Goal: Check status: Check status

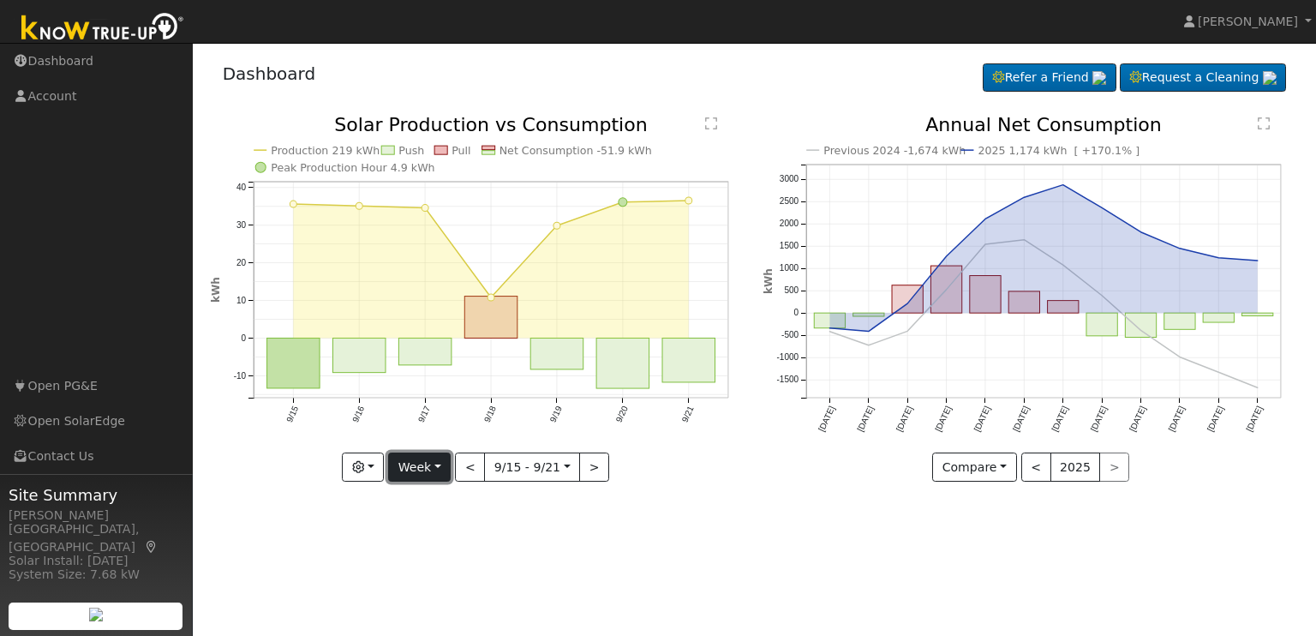
click at [422, 472] on button "Week" at bounding box center [419, 467] width 63 height 29
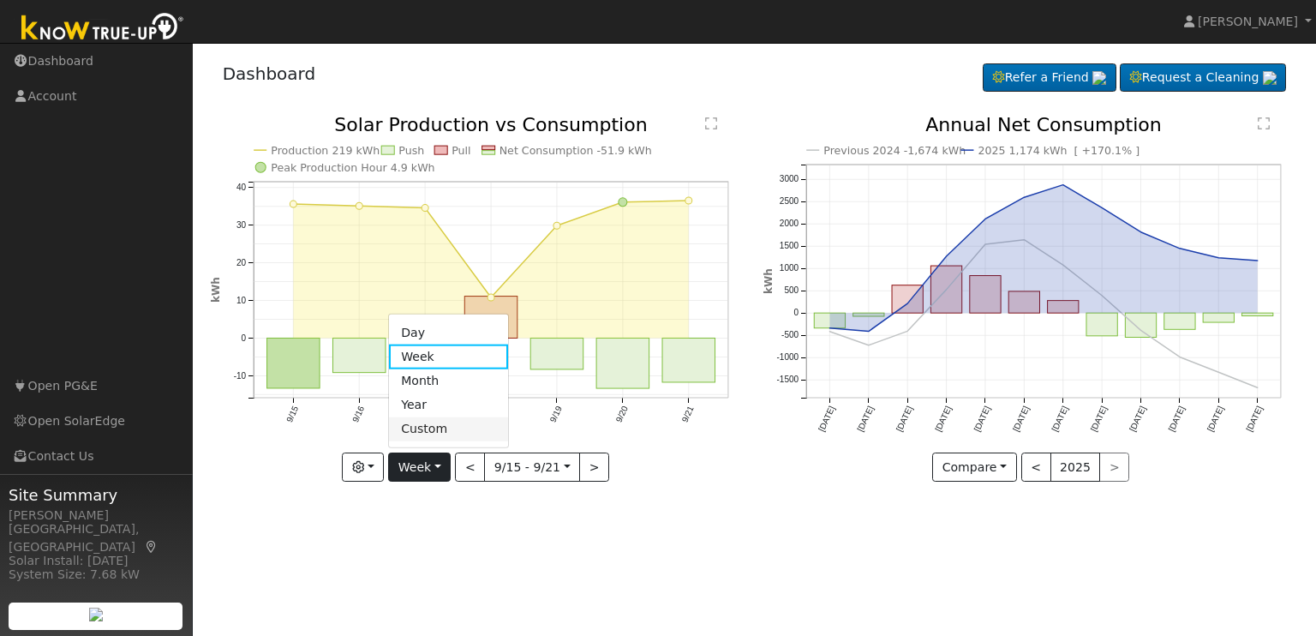
click at [420, 429] on link "Custom" at bounding box center [448, 429] width 119 height 24
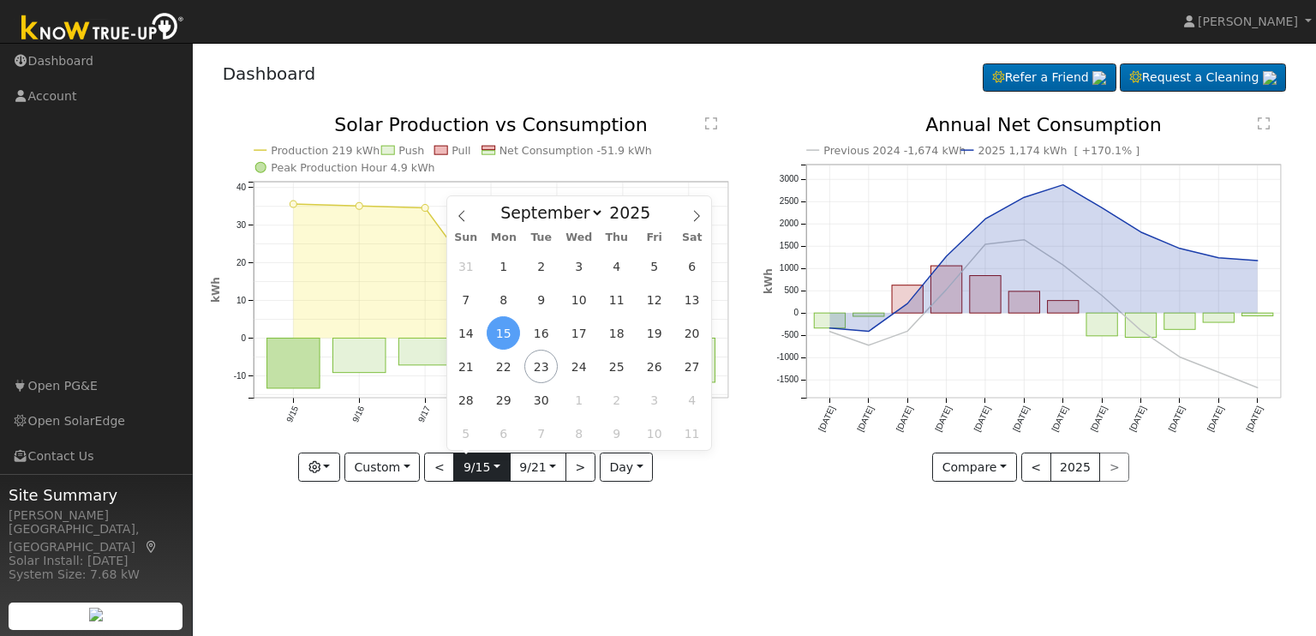
click at [480, 470] on input "[DATE]" at bounding box center [481, 466] width 55 height 27
click at [464, 219] on icon at bounding box center [462, 216] width 12 height 12
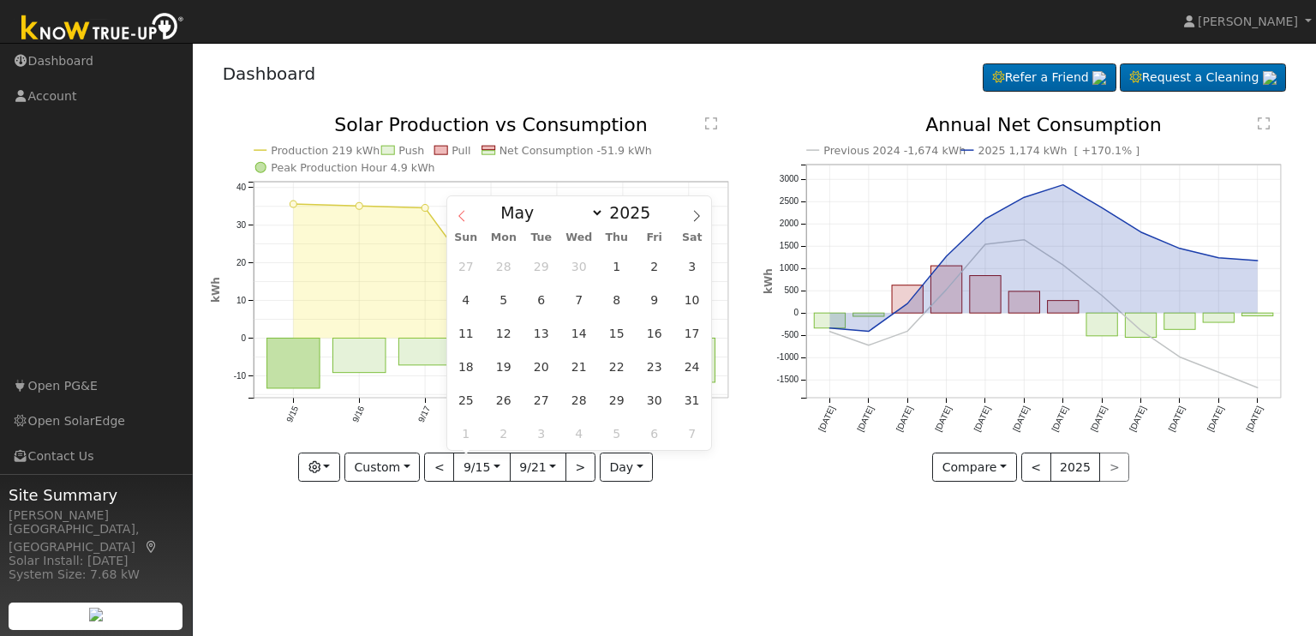
click at [464, 219] on icon at bounding box center [462, 216] width 12 height 12
select select "0"
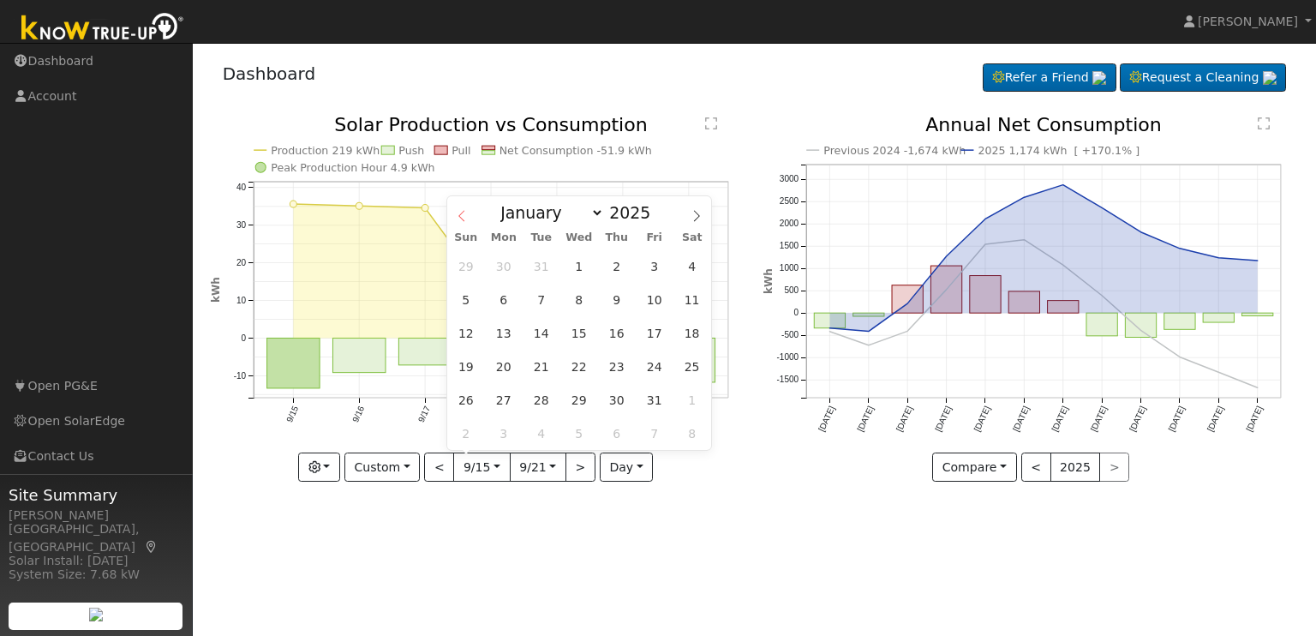
click at [464, 219] on icon at bounding box center [462, 216] width 12 height 12
type input "2024"
click at [464, 219] on icon at bounding box center [462, 216] width 12 height 12
select select "10"
click at [655, 268] on span "1" at bounding box center [654, 265] width 33 height 33
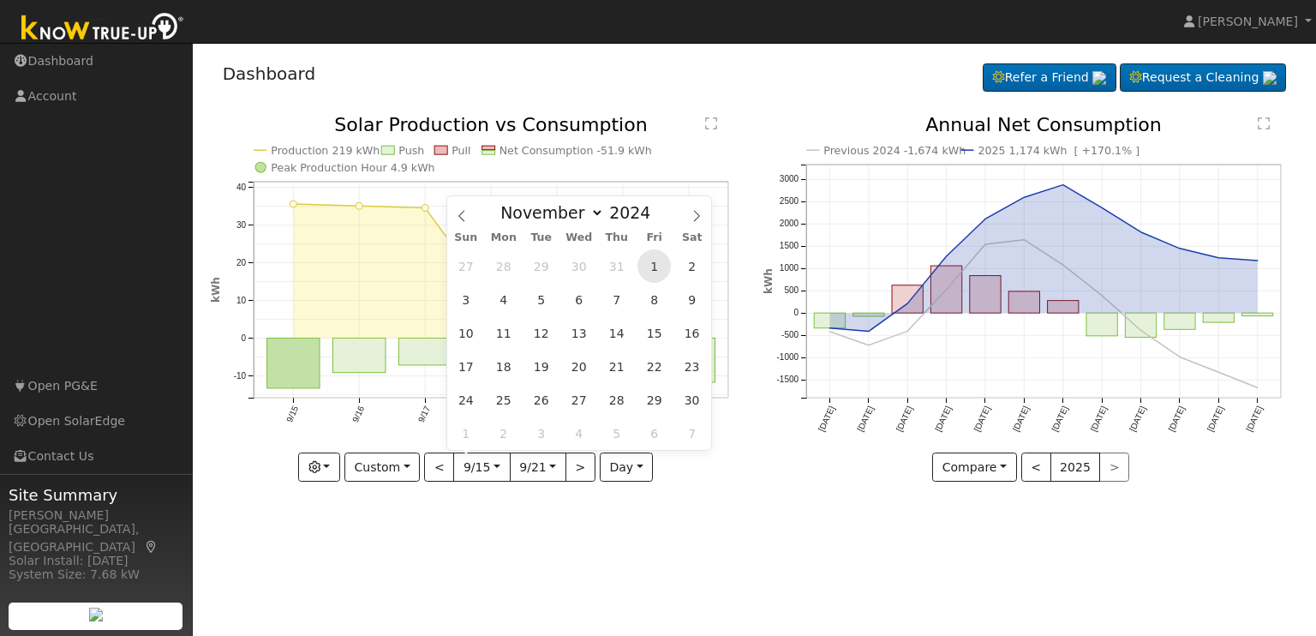
type input "[DATE]"
